Goal: Task Accomplishment & Management: Manage account settings

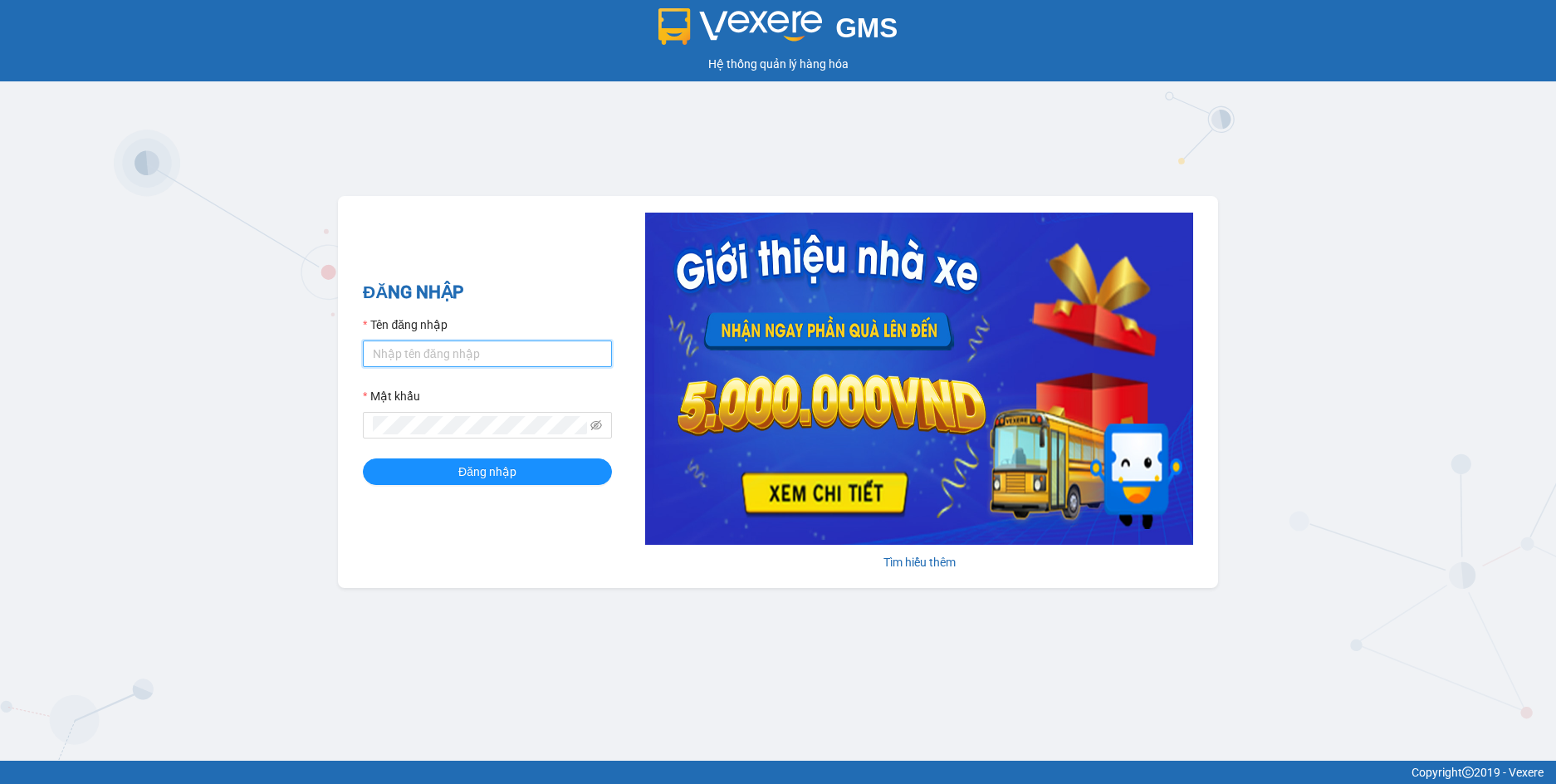
click at [427, 350] on input "Tên đăng nhập" at bounding box center [487, 353] width 249 height 27
paste input "axe.trangngocphat"
type input "nhaxe.trangngocphat"
click at [362, 458] on button "Đăng nhập" at bounding box center [487, 471] width 249 height 27
